Goal: Find specific page/section

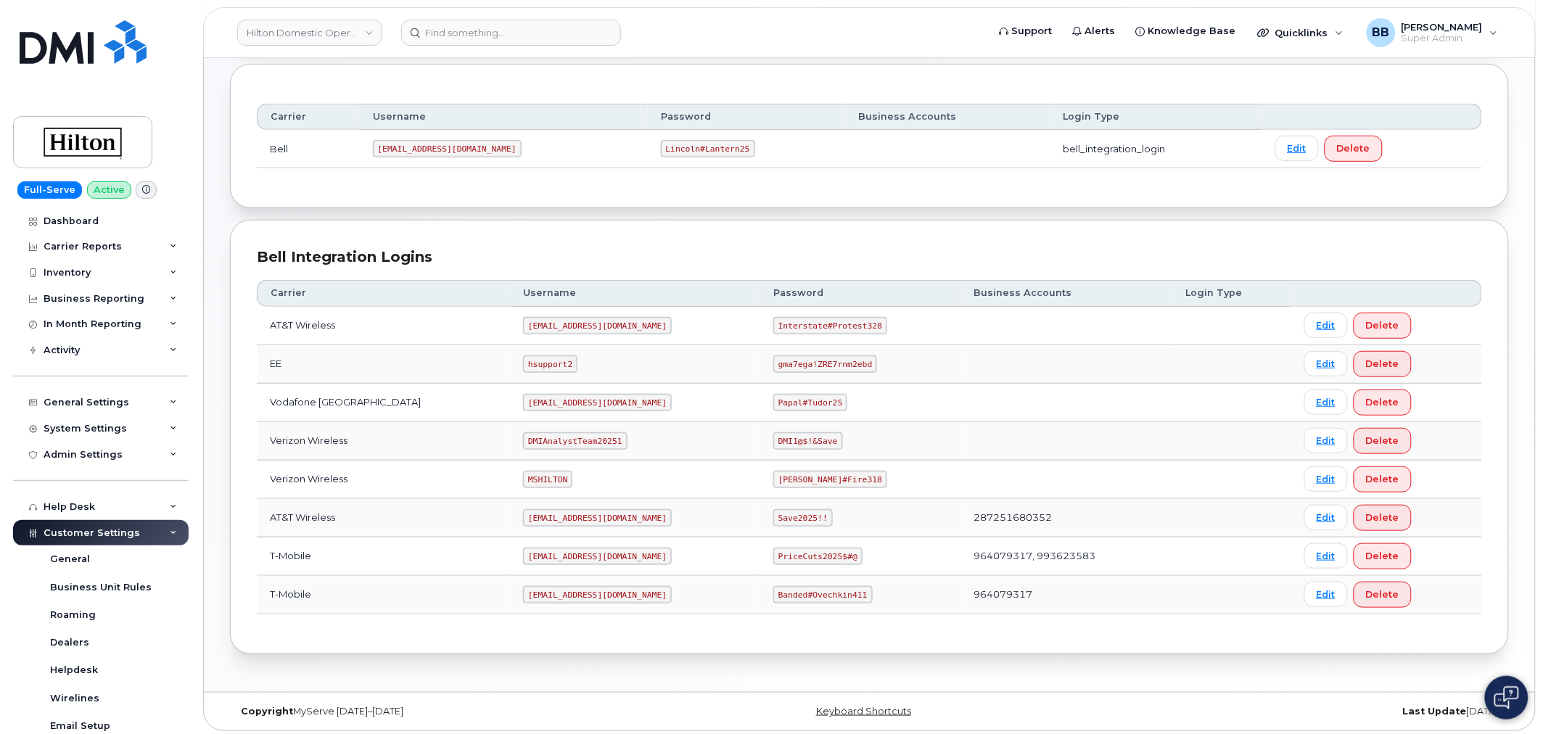
scroll to position [186, 0]
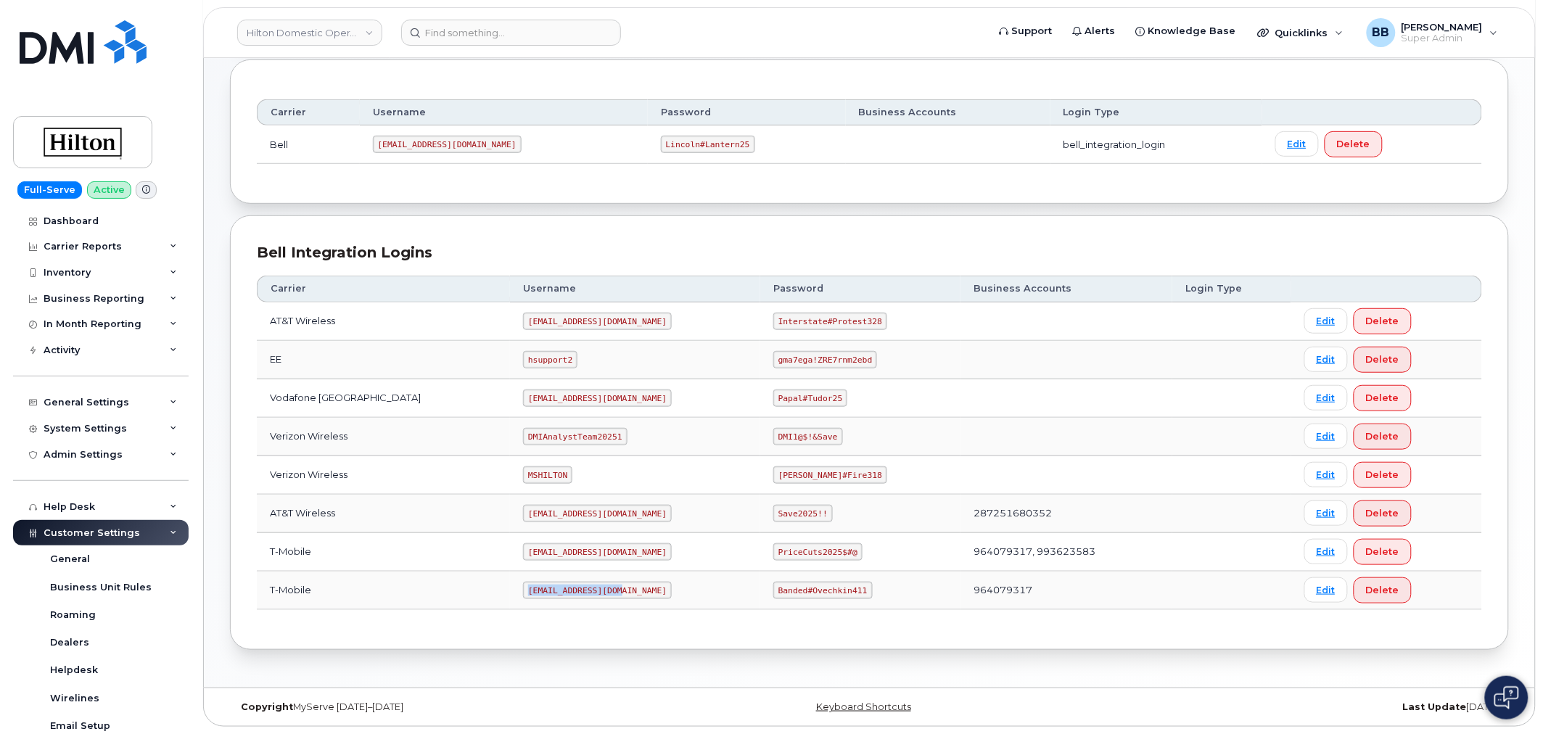
drag, startPoint x: 501, startPoint y: 586, endPoint x: 589, endPoint y: 593, distance: 88.8
click at [589, 593] on code "ms-hilton@dminc.com" at bounding box center [597, 590] width 149 height 17
copy code "ms-hilton@dminc.com"
click at [773, 586] on code "Banded#Ovechkin411" at bounding box center [822, 590] width 99 height 17
drag, startPoint x: 762, startPoint y: 586, endPoint x: 843, endPoint y: 592, distance: 80.7
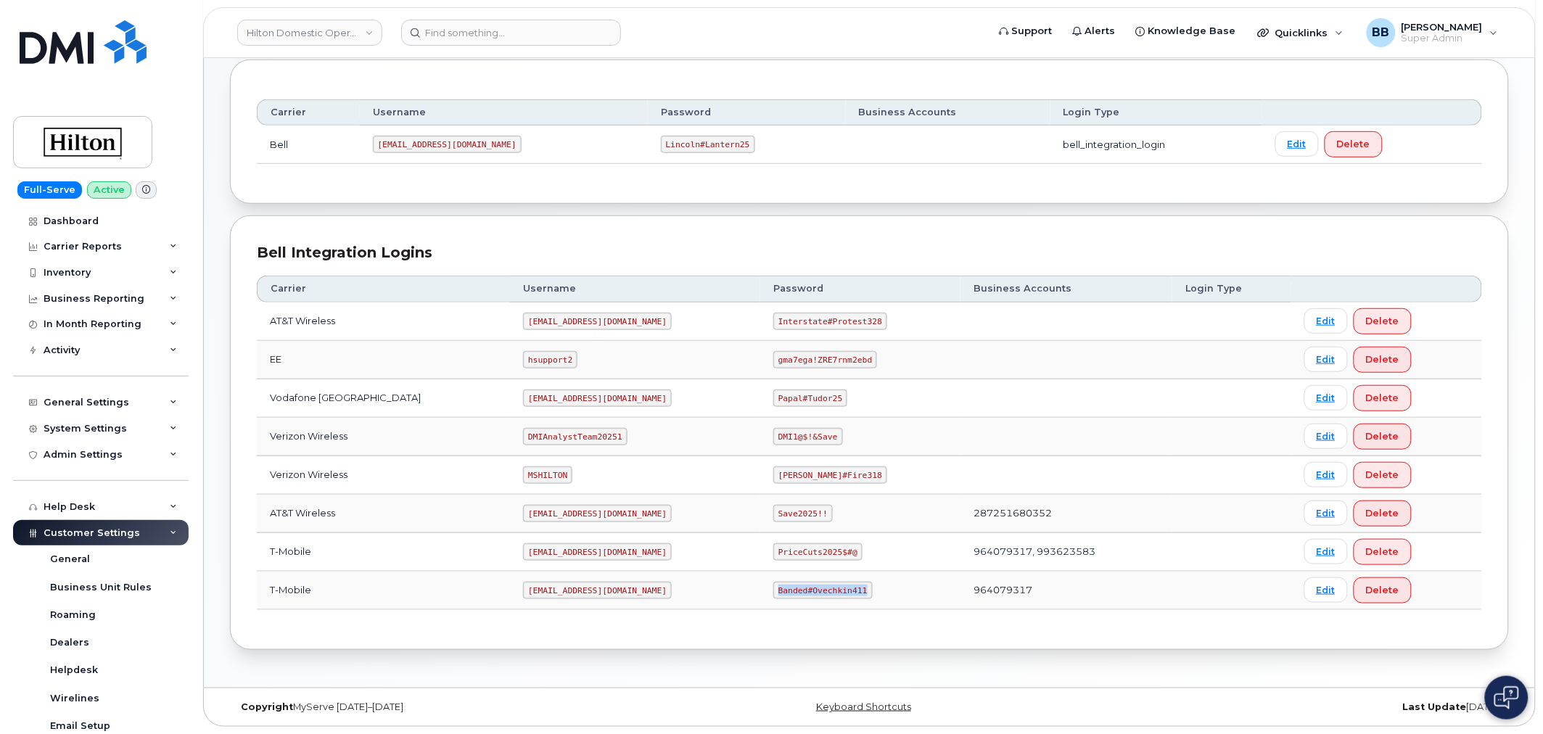
click at [843, 592] on code "Banded#Ovechkin411" at bounding box center [822, 590] width 99 height 17
copy code "Banded#Ovechkin411"
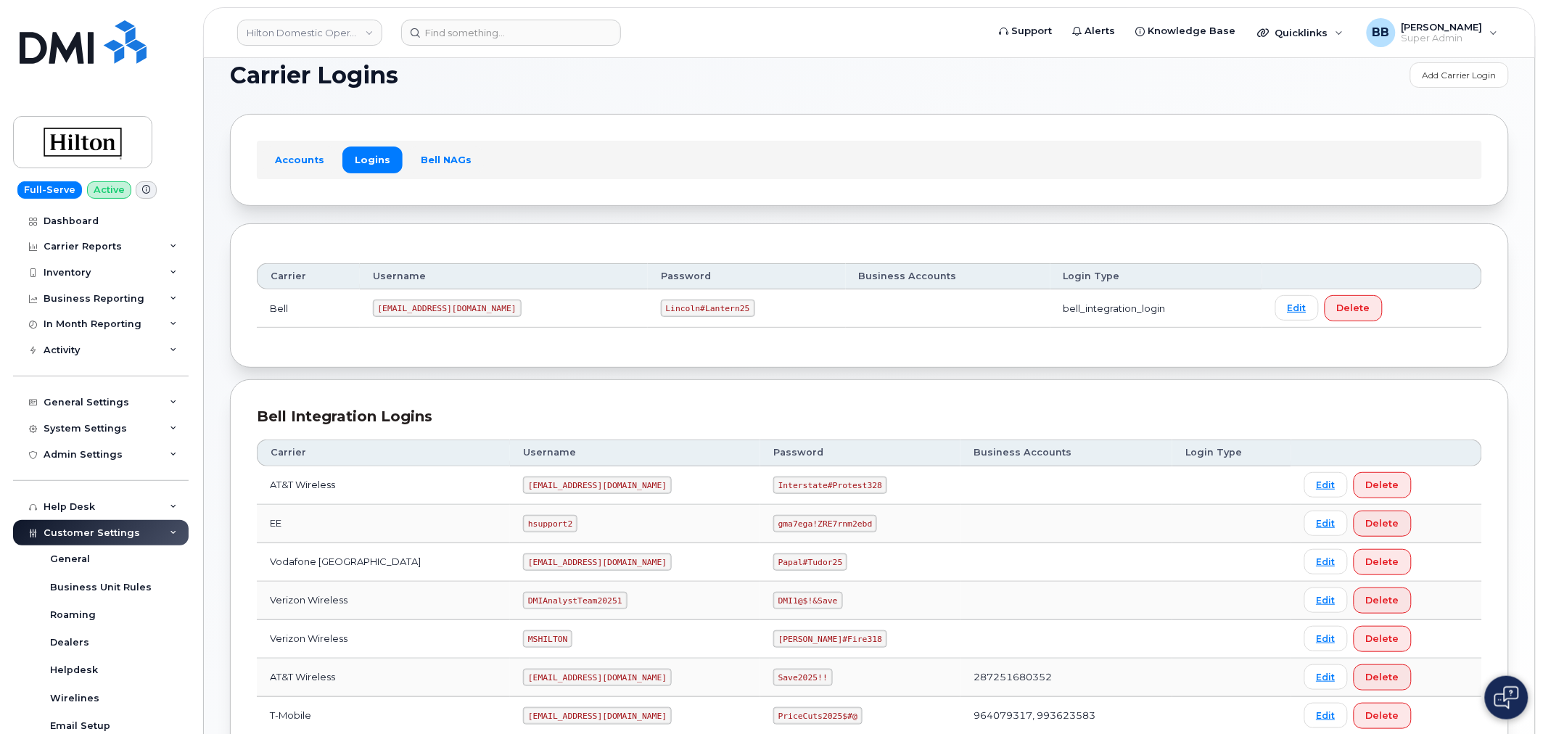
scroll to position [0, 0]
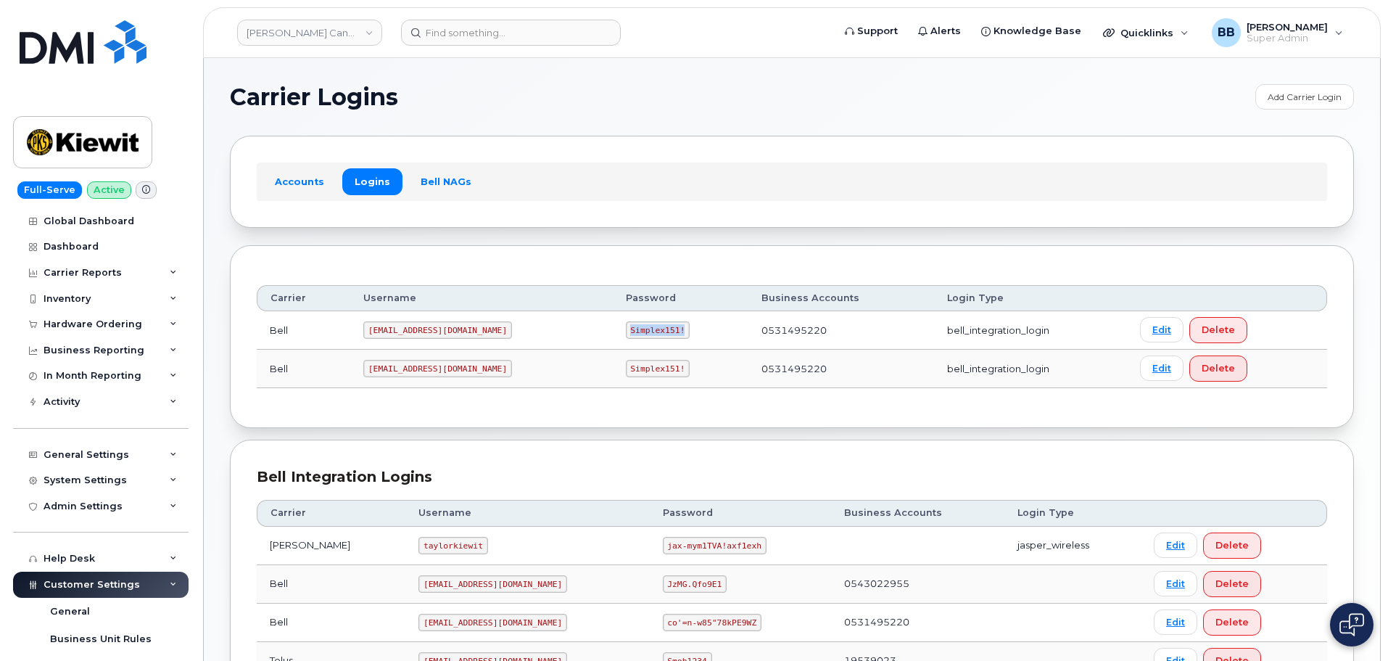
drag, startPoint x: 580, startPoint y: 330, endPoint x: 630, endPoint y: 332, distance: 50.1
click at [630, 332] on code "Simplex151!" at bounding box center [658, 329] width 65 height 17
copy code "Simplex151!"
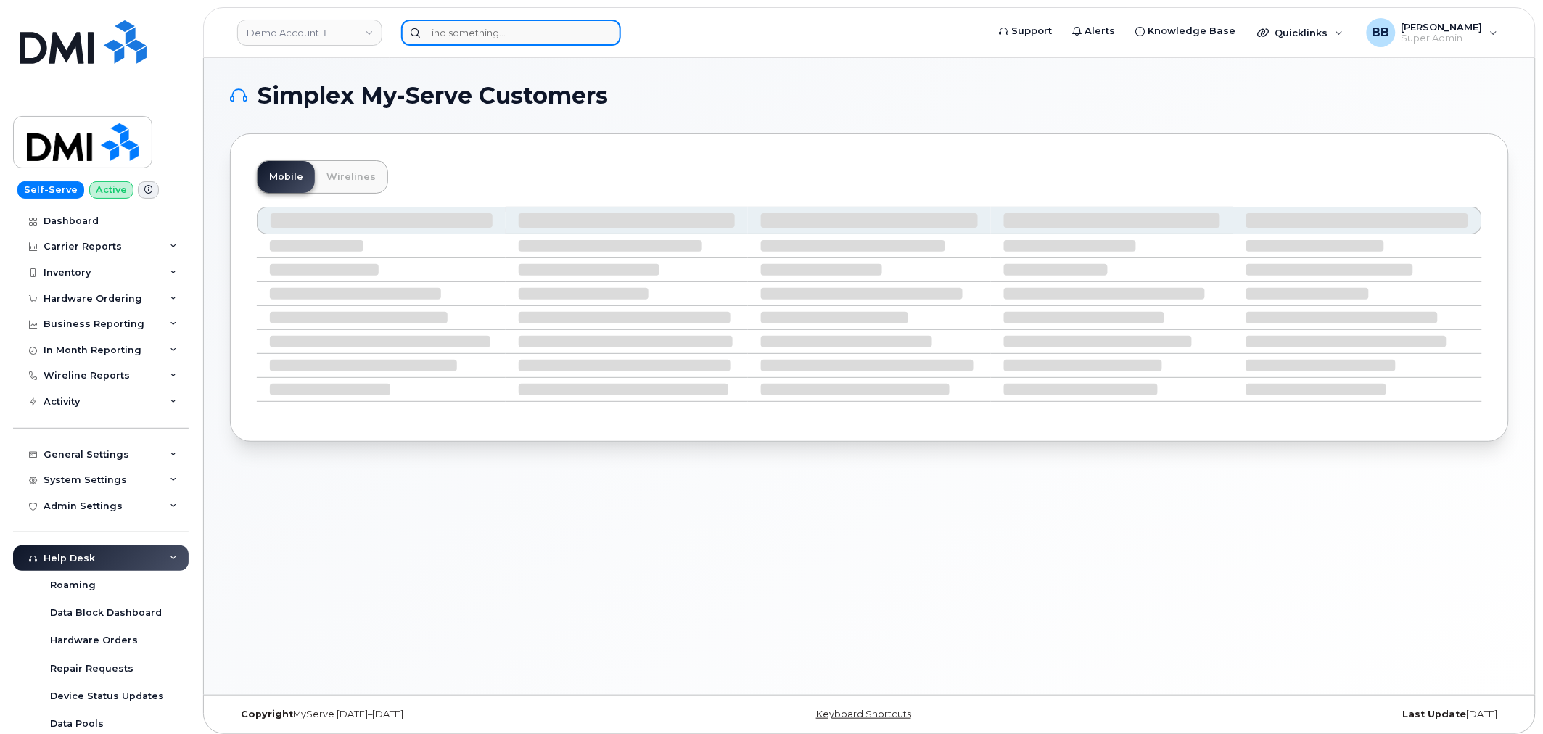
click at [456, 34] on input at bounding box center [511, 33] width 220 height 26
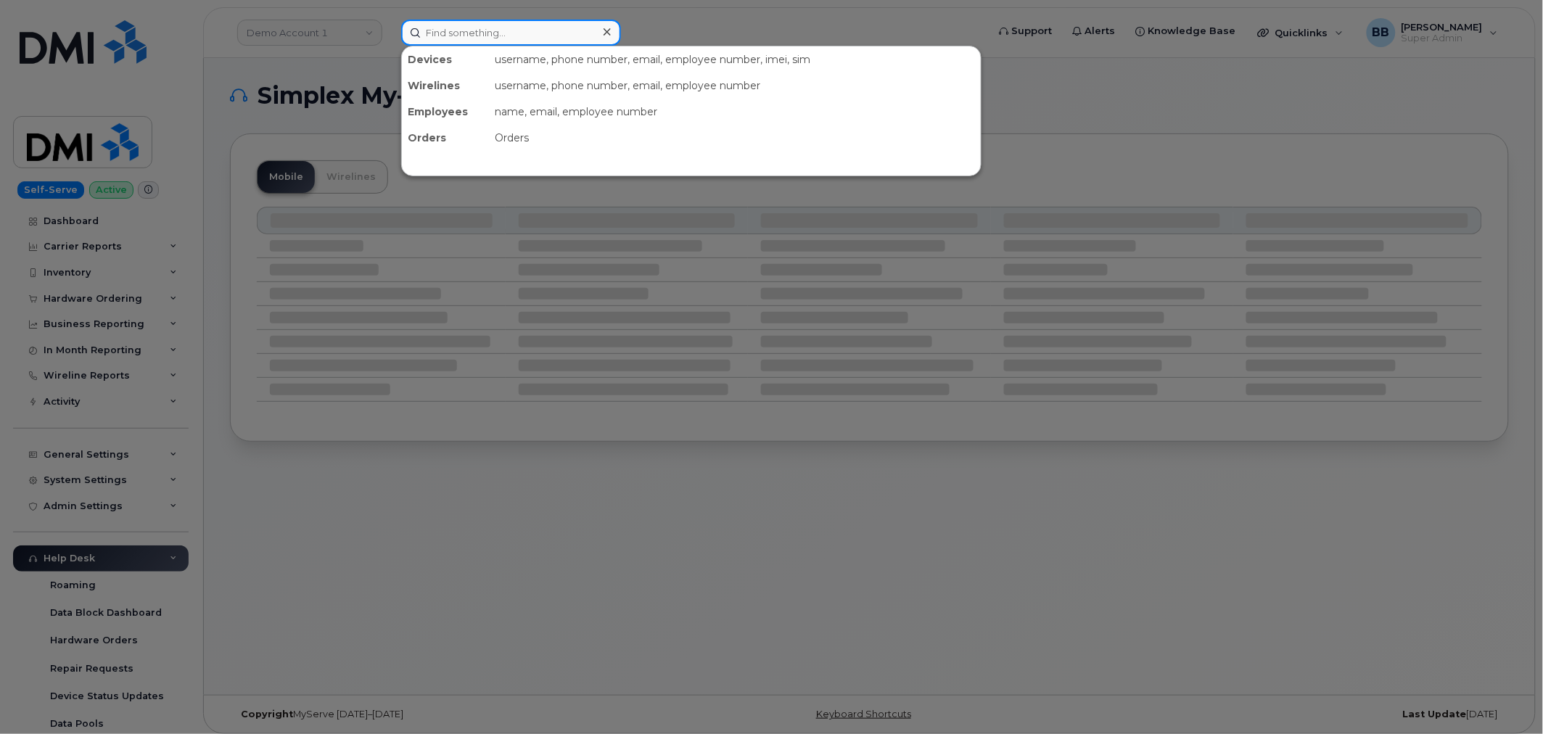
paste input "297641"
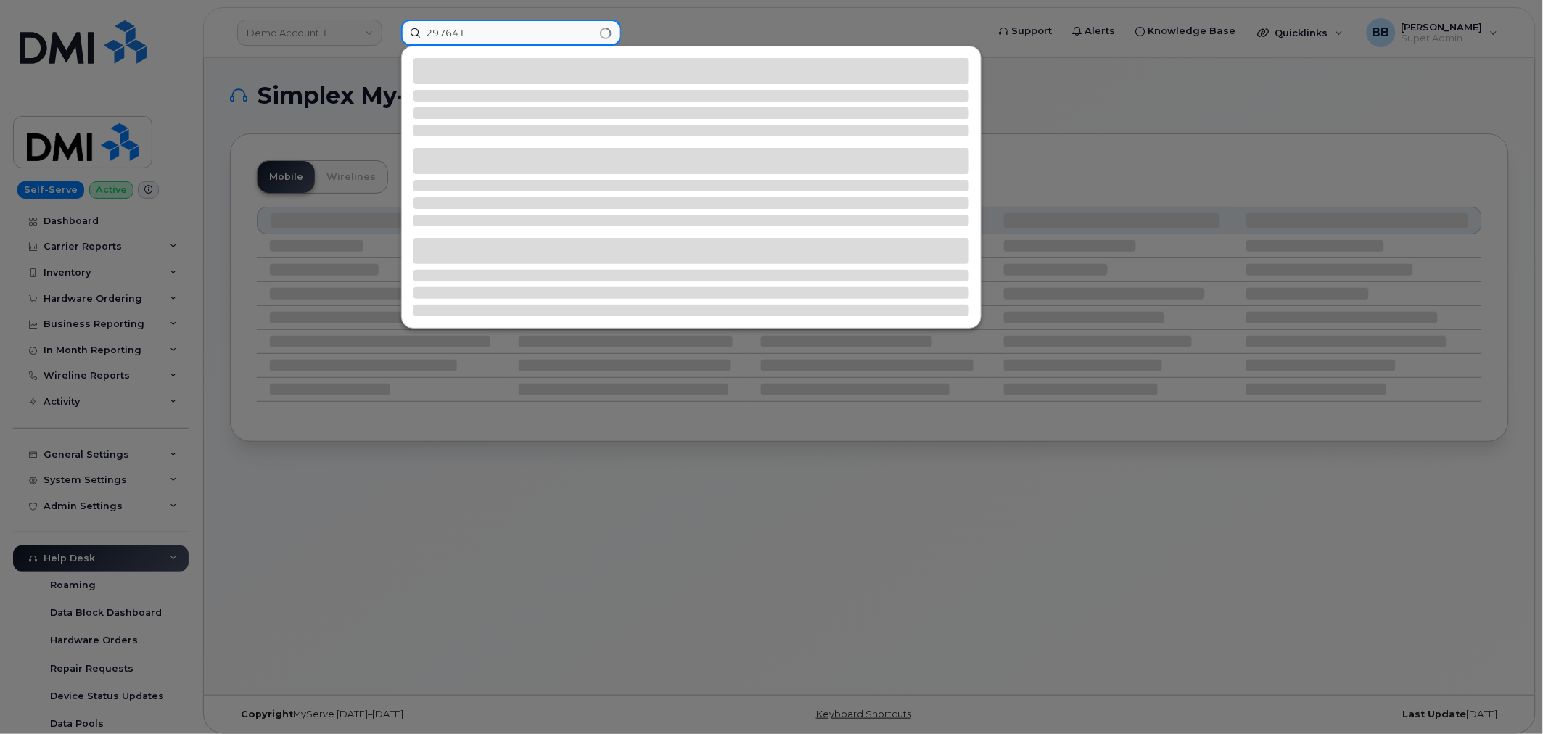
type input "297641"
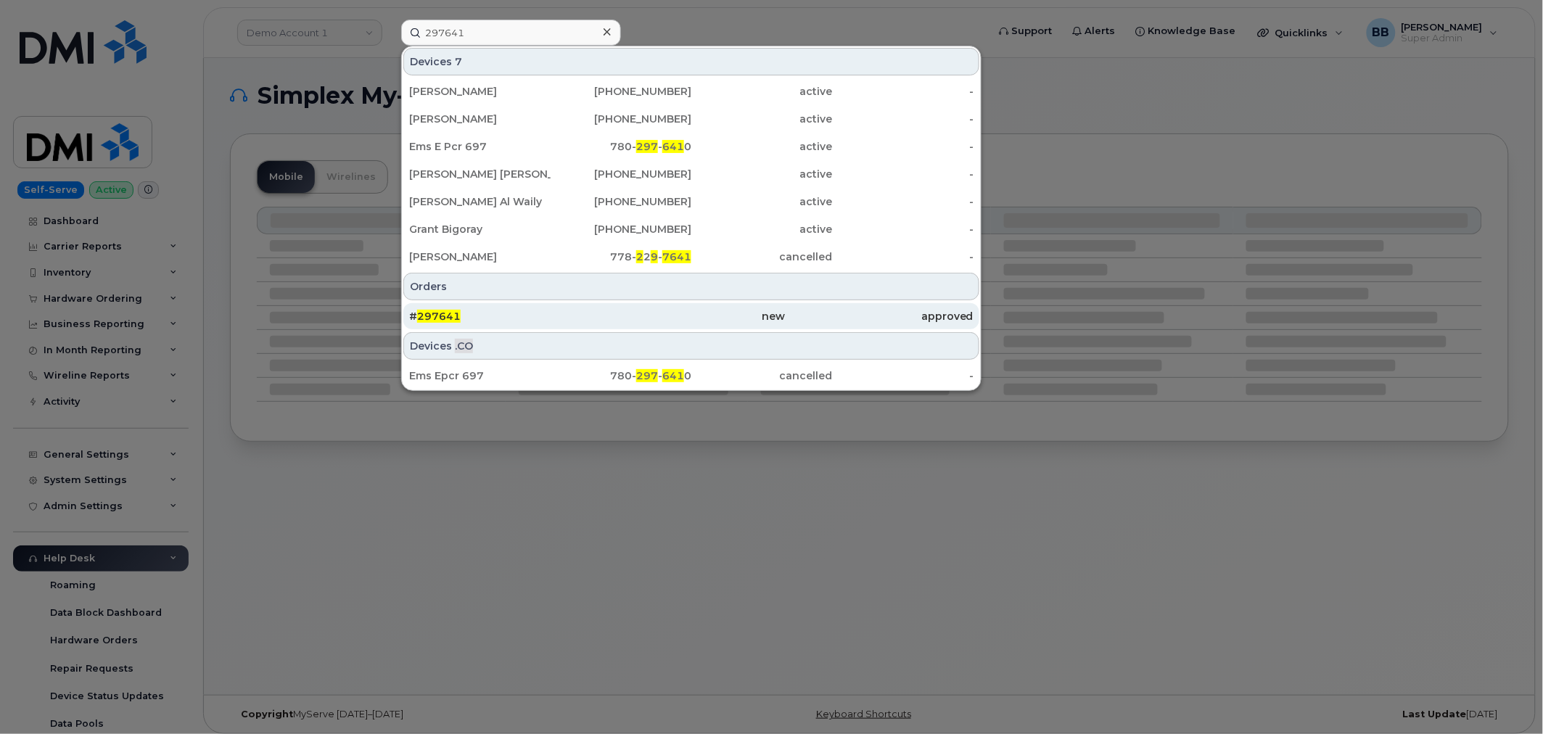
click at [437, 313] on span "297641" at bounding box center [439, 316] width 44 height 13
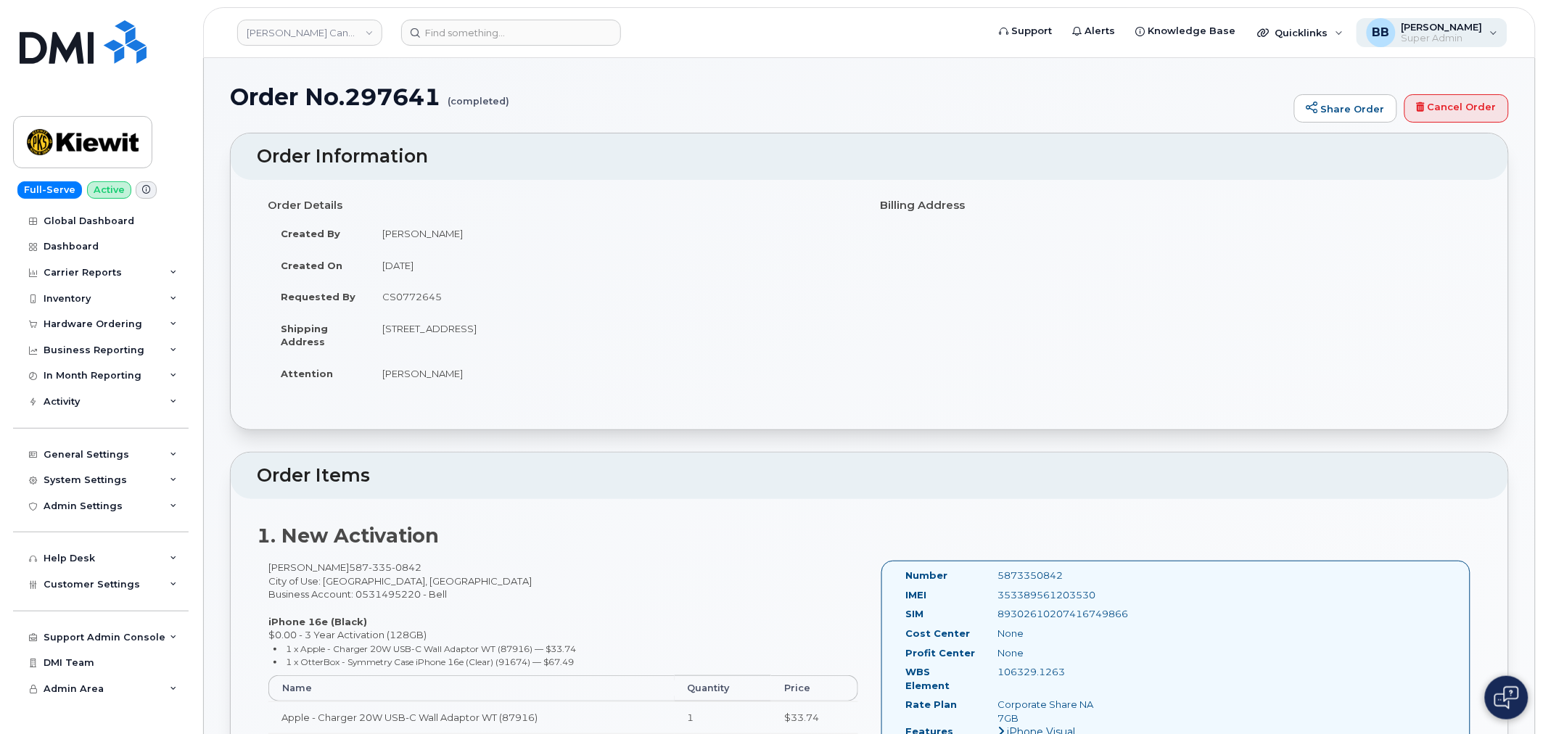
click at [1503, 30] on div "BB [PERSON_NAME] Super Admin" at bounding box center [1432, 32] width 152 height 29
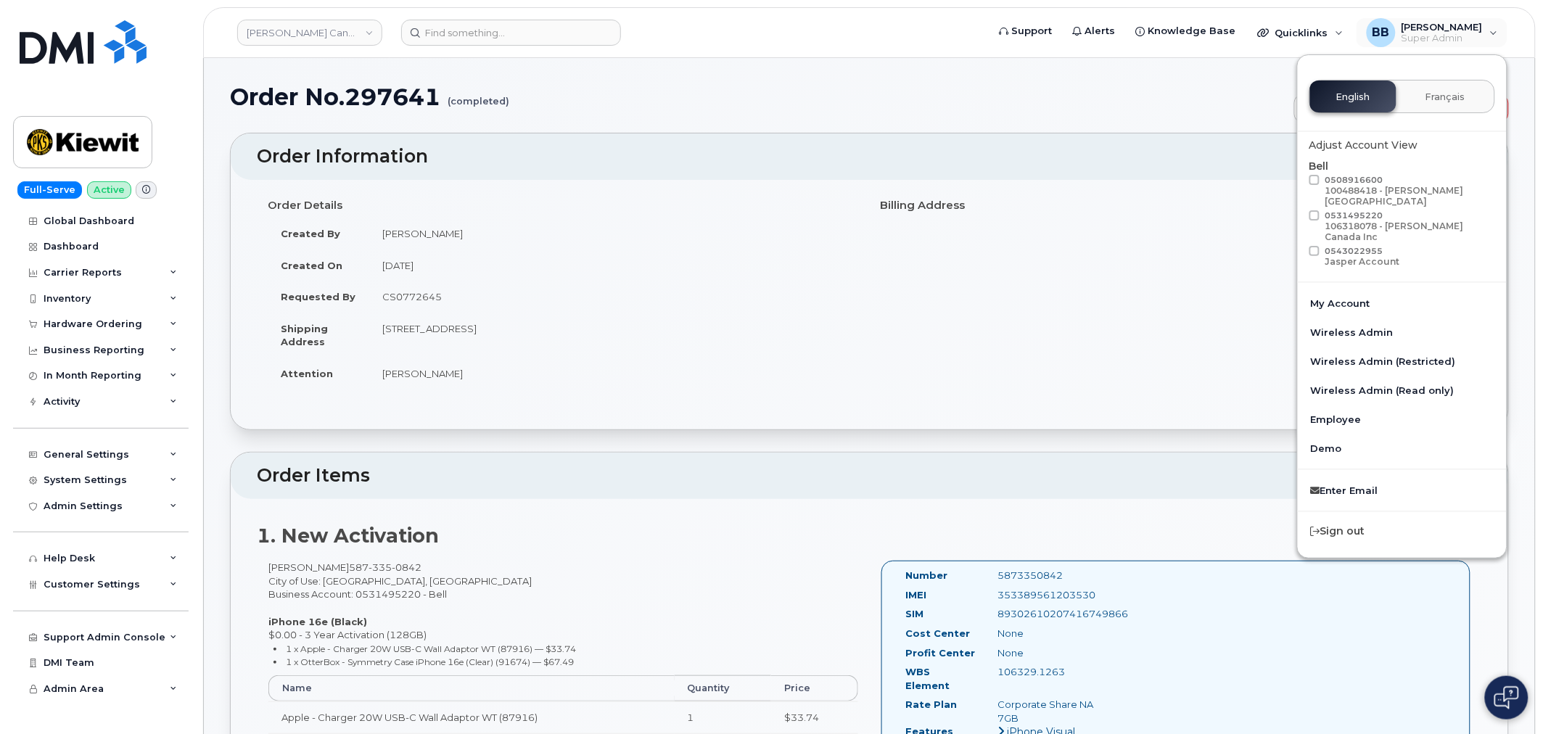
click at [1096, 283] on div "Order Details Created By [PERSON_NAME] Created On [DATE] Requested By CS0772645…" at bounding box center [869, 298] width 1225 height 210
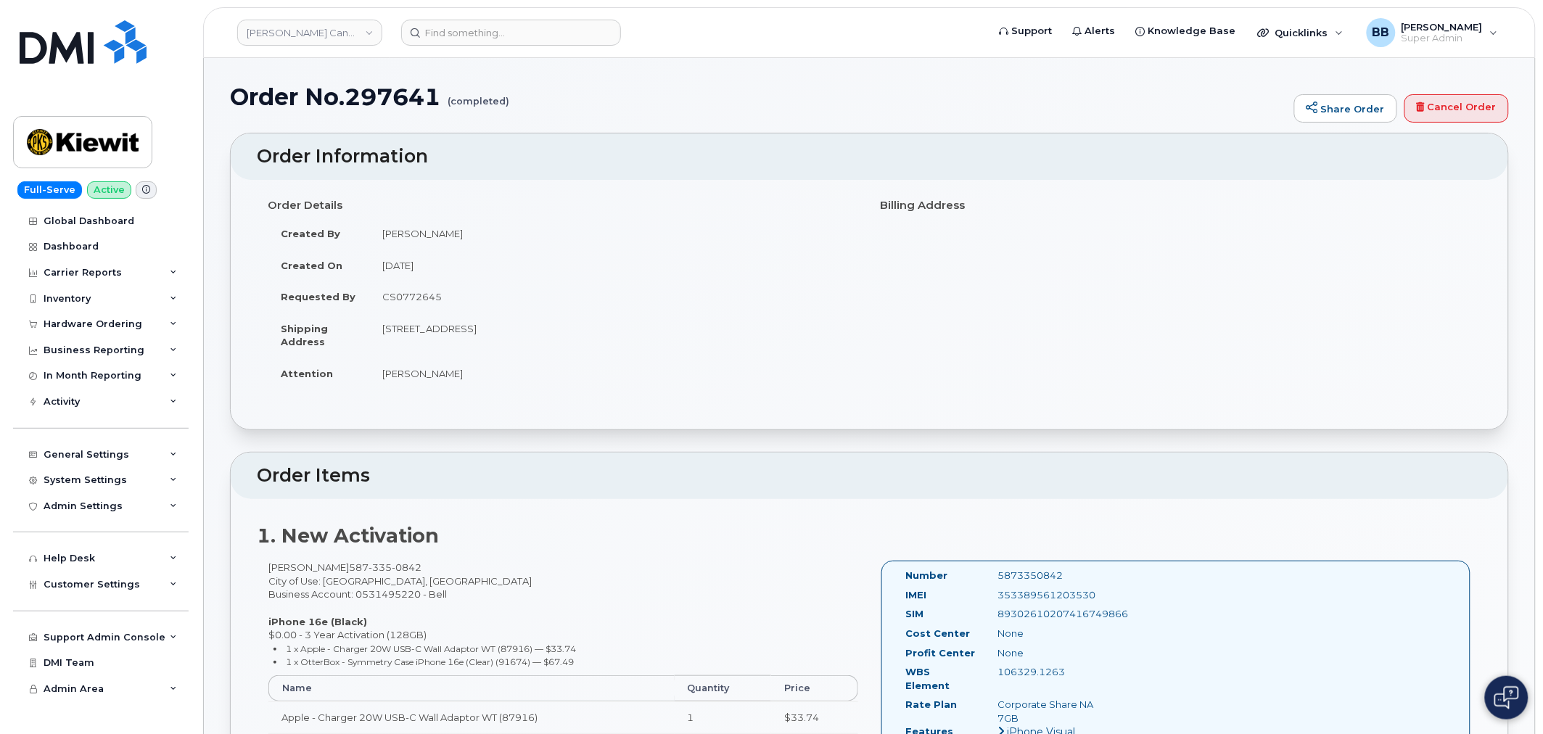
drag, startPoint x: 627, startPoint y: 328, endPoint x: 380, endPoint y: 327, distance: 247.4
click at [380, 327] on td "[STREET_ADDRESS]" at bounding box center [614, 335] width 490 height 45
click at [379, 328] on td "[STREET_ADDRESS]" at bounding box center [614, 335] width 490 height 45
drag, startPoint x: 455, startPoint y: 265, endPoint x: 378, endPoint y: 261, distance: 77.0
click at [378, 261] on td "[DATE]" at bounding box center [614, 266] width 490 height 32
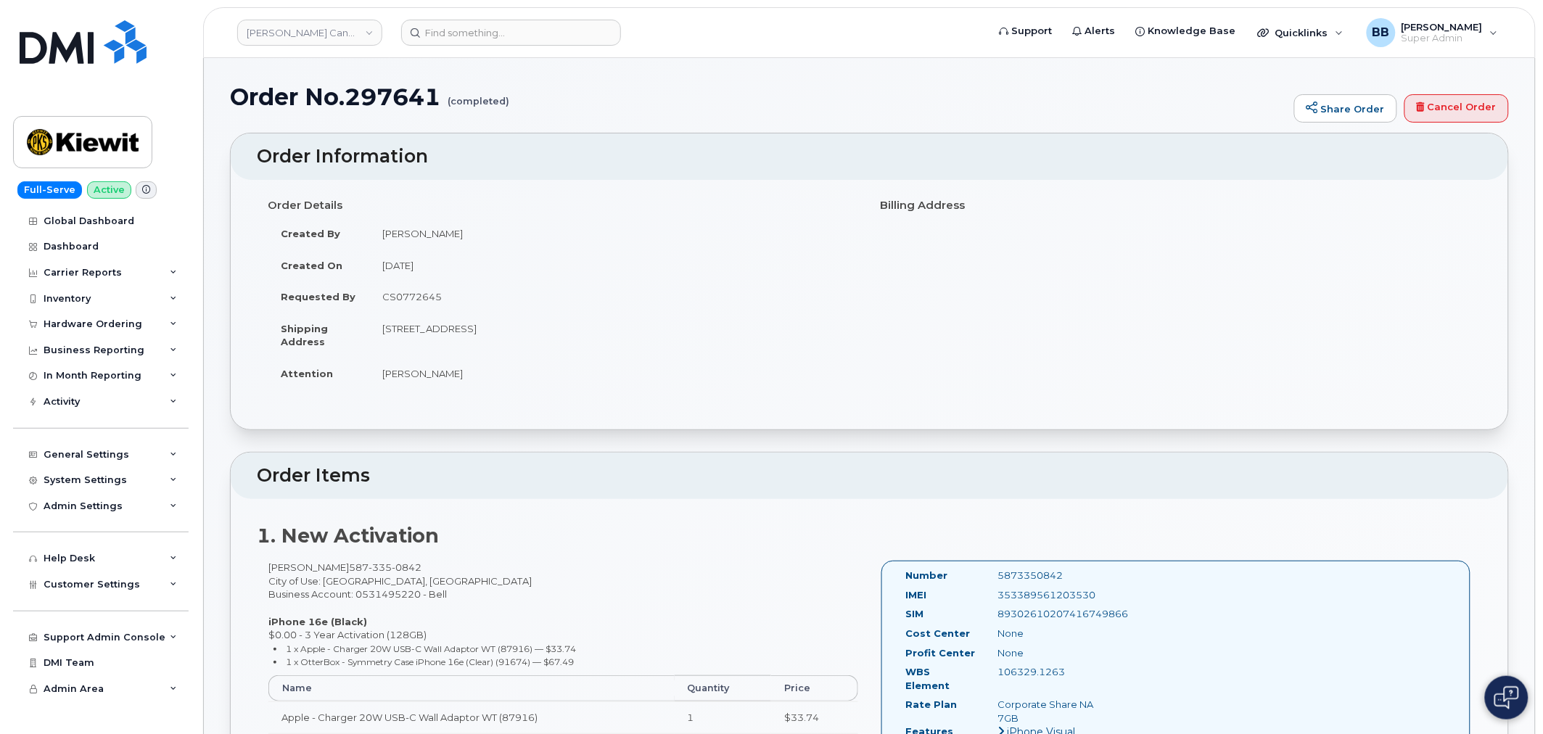
click at [378, 261] on td "[DATE]" at bounding box center [614, 266] width 490 height 32
drag, startPoint x: 382, startPoint y: 260, endPoint x: 453, endPoint y: 270, distance: 71.1
click at [453, 270] on td "[DATE]" at bounding box center [614, 266] width 490 height 32
drag, startPoint x: 455, startPoint y: 269, endPoint x: 382, endPoint y: 265, distance: 72.7
click at [382, 265] on td "[DATE]" at bounding box center [614, 266] width 490 height 32
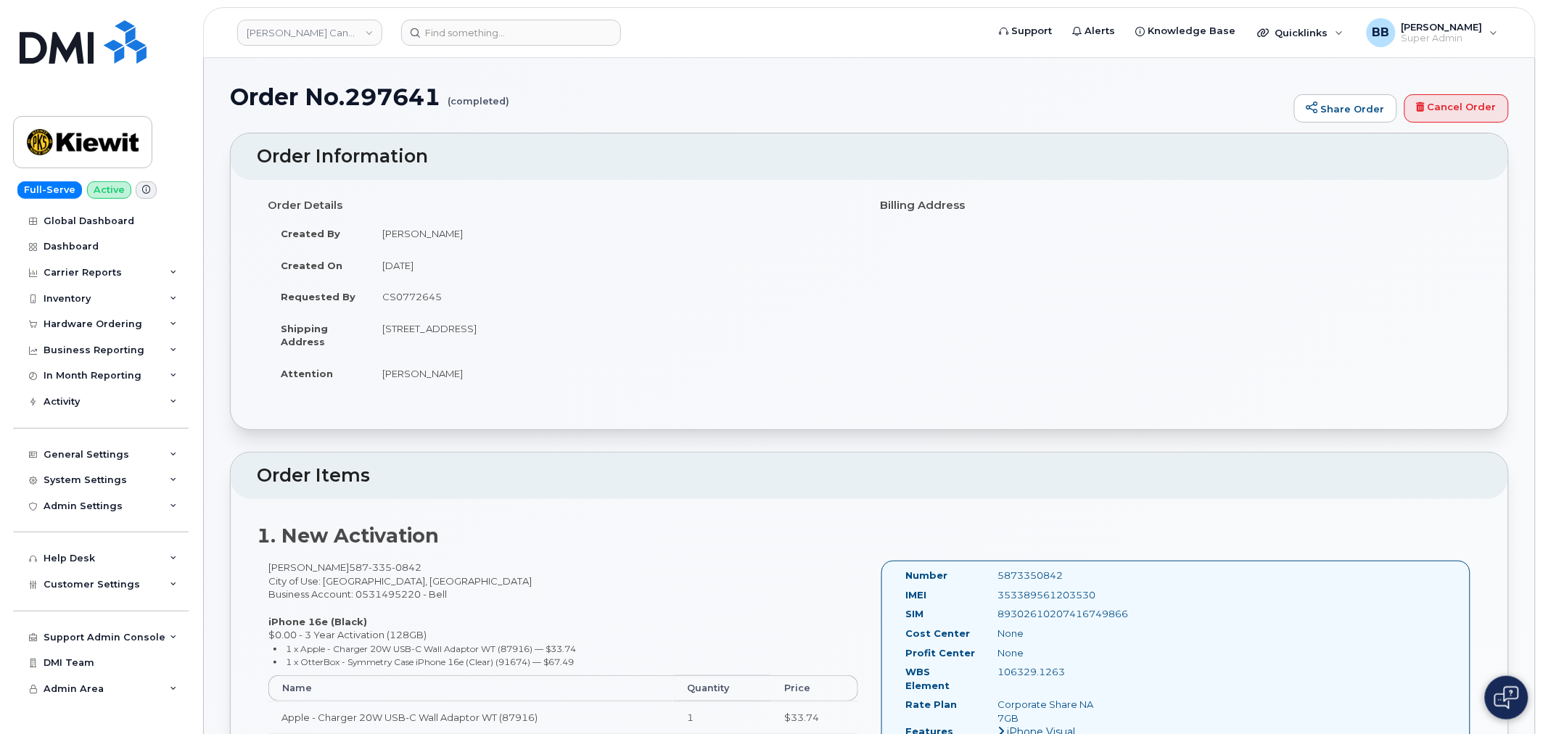
click at [382, 265] on td "[DATE]" at bounding box center [614, 266] width 490 height 32
drag, startPoint x: 381, startPoint y: 230, endPoint x: 456, endPoint y: 245, distance: 76.3
click at [456, 245] on td "[PERSON_NAME]" at bounding box center [614, 234] width 490 height 32
click at [458, 237] on td "[PERSON_NAME]" at bounding box center [614, 234] width 490 height 32
